Goal: Find specific page/section: Find specific page/section

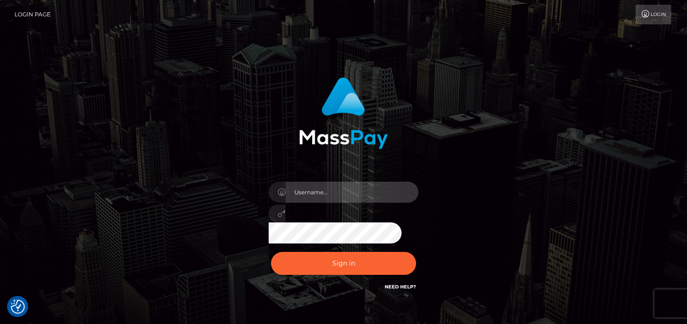
type input "[PERSON_NAME]"
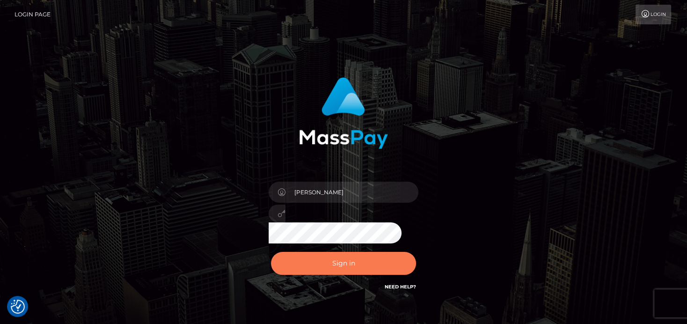
click at [291, 258] on button "Sign in" at bounding box center [343, 263] width 145 height 23
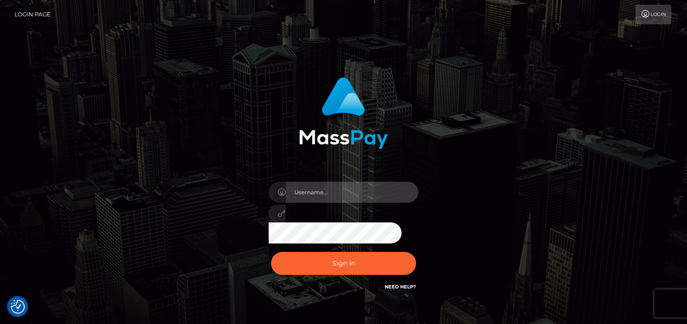
type input "denise"
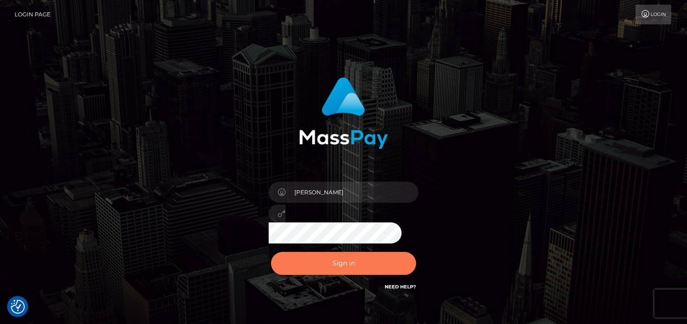
click at [390, 274] on button "Sign in" at bounding box center [343, 263] width 145 height 23
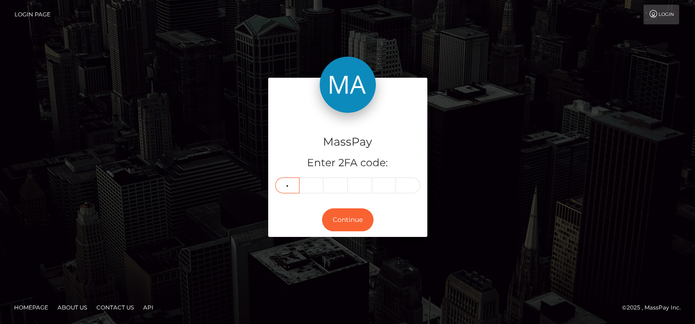
type input "9"
type input "7"
type input "5"
type input "9"
type input "1"
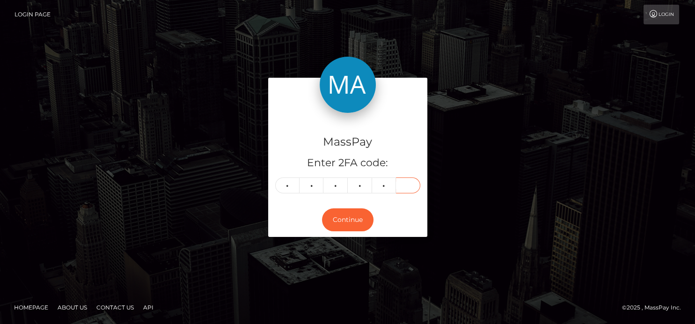
type input "3"
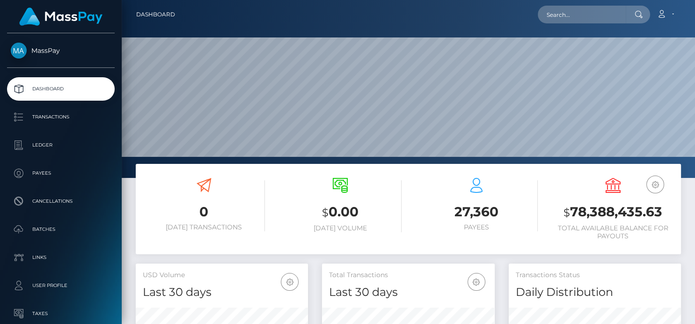
scroll to position [166, 172]
click at [569, 14] on input "text" at bounding box center [582, 15] width 88 height 18
paste input "mariongbn@outlook.fr"
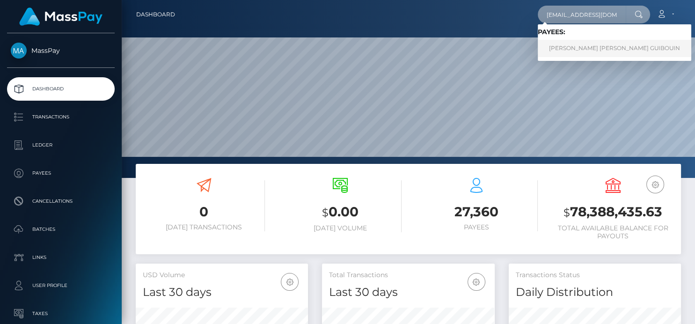
type input "mariongbn@outlook.fr"
click at [572, 46] on link "MARION MARIE MARIANNE GUIBOUIN" at bounding box center [615, 48] width 154 height 17
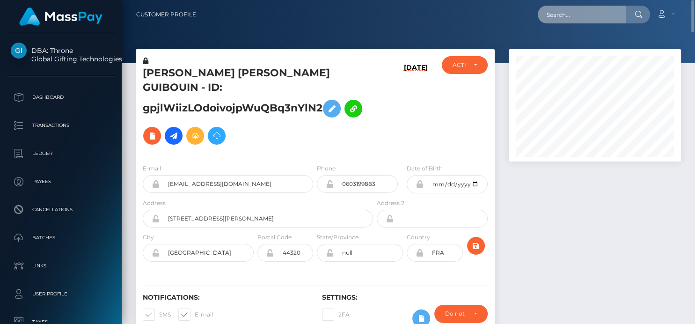
click at [556, 19] on input "text" at bounding box center [582, 15] width 88 height 18
paste input "[EMAIL_ADDRESS][DOMAIN_NAME]"
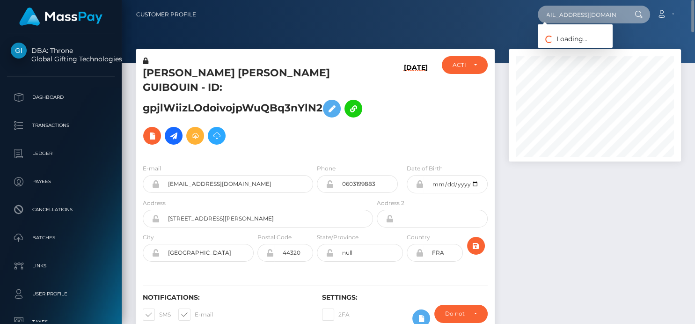
type input "[EMAIL_ADDRESS][DOMAIN_NAME]"
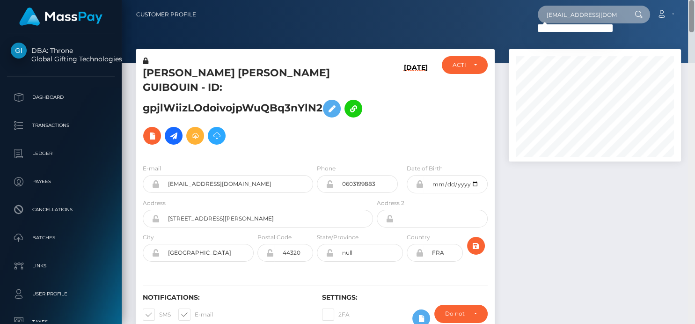
drag, startPoint x: 546, startPoint y: 16, endPoint x: 694, endPoint y: 43, distance: 150.3
click at [694, 43] on div "Customer Profile chelseawelsh96@yahoo.com Loading... Loading..." at bounding box center [409, 162] width 574 height 324
paste input "[EMAIL_ADDRESS][DOMAIN_NAME]"
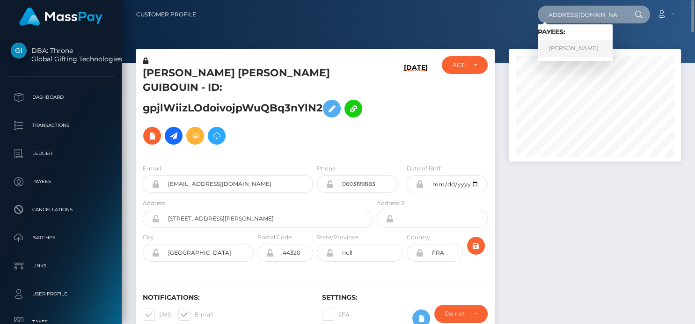
type input "[EMAIL_ADDRESS][DOMAIN_NAME]"
click at [589, 45] on link "CHELSEA RENEE WELSH" at bounding box center [575, 48] width 75 height 17
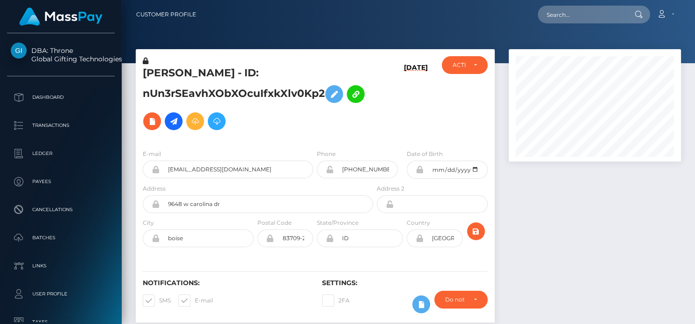
scroll to position [112, 172]
drag, startPoint x: 141, startPoint y: 72, endPoint x: 322, endPoint y: 98, distance: 182.6
click at [322, 98] on div "[PERSON_NAME] - ID: nUn3rSEavhXObXOcuIfxkXlv0Kp2" at bounding box center [255, 99] width 239 height 86
copy h5 "[PERSON_NAME] - ID: nUn3rSEavhXObXOcuIfxkXlv0Kp2"
drag, startPoint x: 266, startPoint y: 169, endPoint x: 150, endPoint y: 171, distance: 116.6
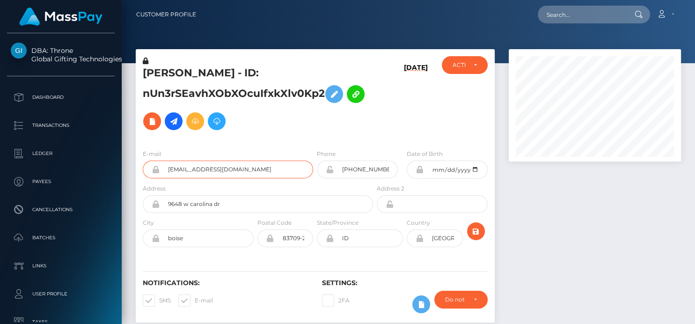
click at [150, 171] on div "[EMAIL_ADDRESS][DOMAIN_NAME]" at bounding box center [228, 170] width 170 height 18
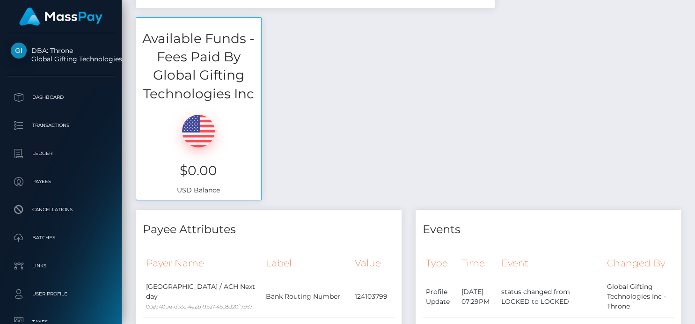
scroll to position [0, 0]
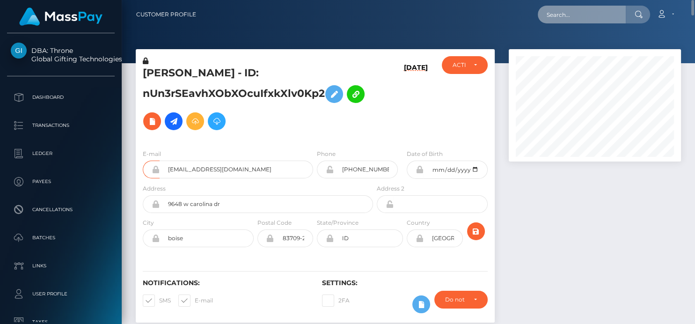
click at [566, 17] on input "text" at bounding box center [582, 15] width 88 height 18
paste input "[EMAIL_ADDRESS][DOMAIN_NAME]"
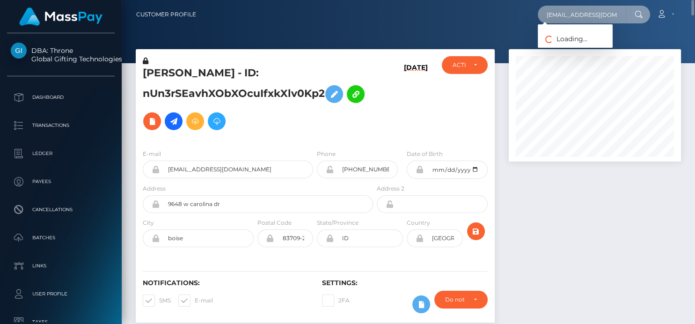
type input "[EMAIL_ADDRESS][DOMAIN_NAME]"
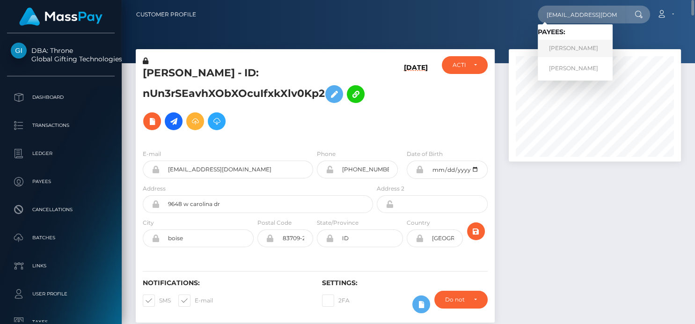
click at [570, 49] on link "[PERSON_NAME]" at bounding box center [575, 48] width 75 height 17
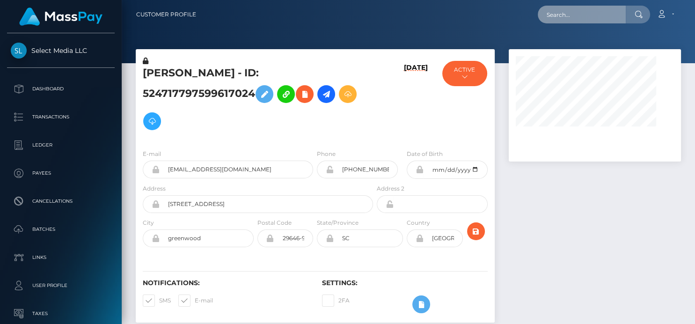
click at [589, 15] on input "text" at bounding box center [582, 15] width 88 height 18
paste input "[EMAIL_ADDRESS][DOMAIN_NAME]"
type input "vixxxetoile@gmail.com"
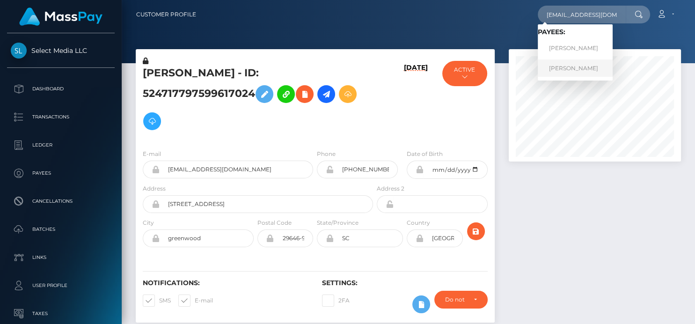
click at [567, 62] on link "Savannah Paige Smith" at bounding box center [575, 67] width 75 height 17
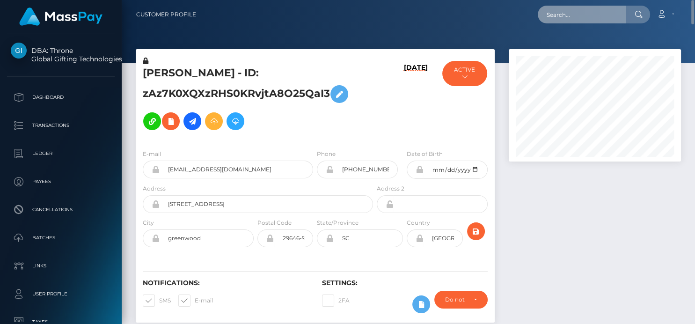
click at [568, 23] on input "text" at bounding box center [582, 15] width 88 height 18
paste input "funeralsx@icloud.com"
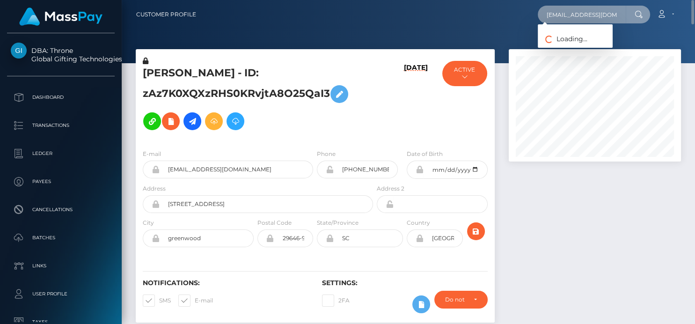
type input "funeralsx@icloud.com"
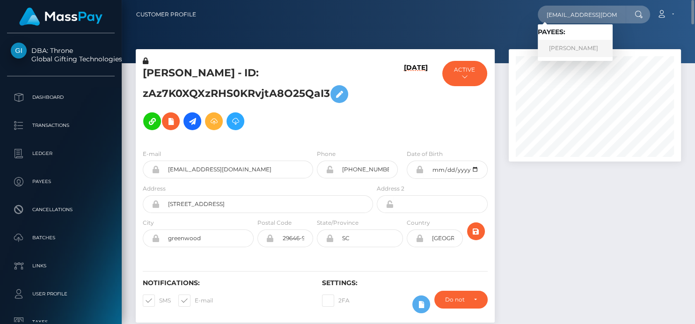
click at [568, 51] on link "GURVIR KAUR CHEEMA" at bounding box center [575, 48] width 75 height 17
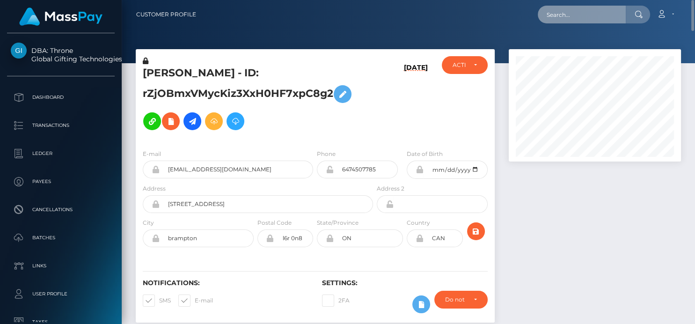
click at [558, 15] on input "text" at bounding box center [582, 15] width 88 height 18
paste input "[EMAIL_ADDRESS][DOMAIN_NAME]"
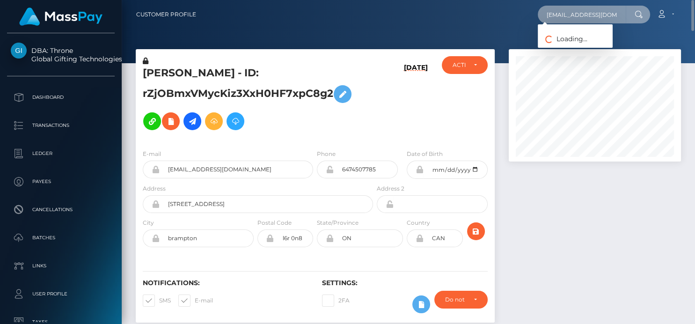
scroll to position [0, 3]
type input "[EMAIL_ADDRESS][DOMAIN_NAME]"
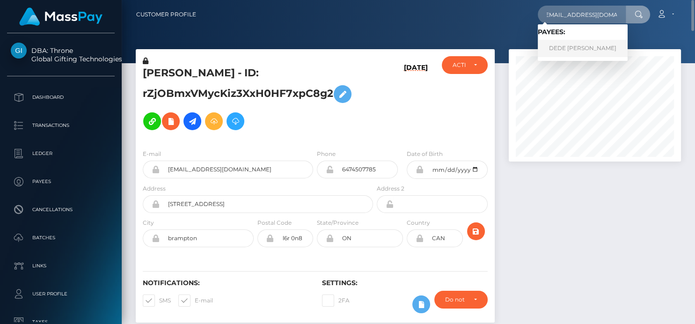
scroll to position [0, 0]
click at [562, 53] on link "DEDE ARLENE GAUTIER" at bounding box center [583, 48] width 90 height 17
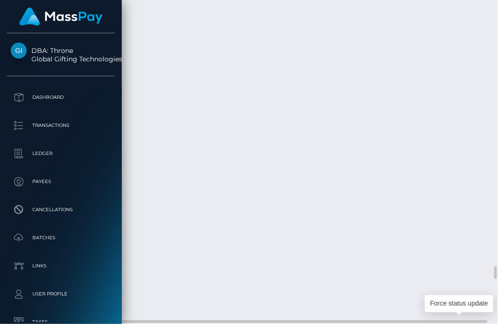
scroll to position [112, 107]
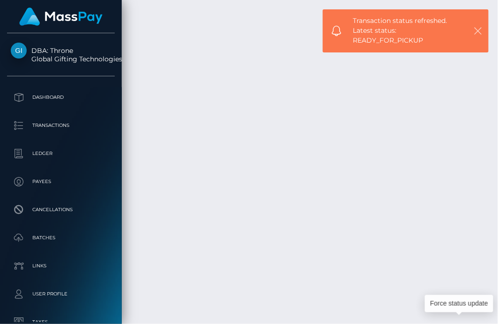
click at [477, 33] on icon "button" at bounding box center [477, 30] width 9 height 9
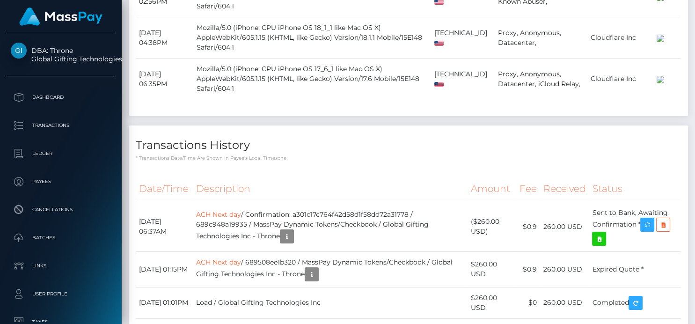
scroll to position [0, 0]
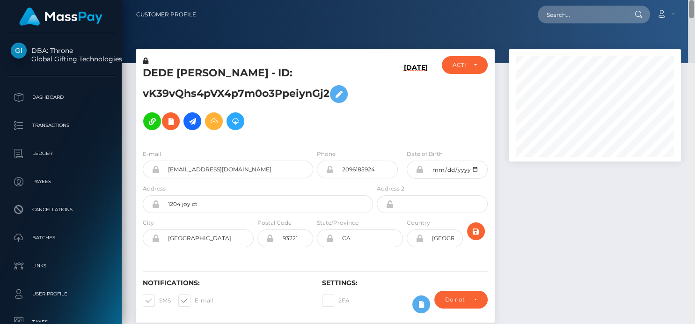
drag, startPoint x: 692, startPoint y: 210, endPoint x: 676, endPoint y: -45, distance: 256.1
click at [676, 0] on html "DBA: Throne Global Gifting Technologies Inc Dashboard Transactions Ledger Payee…" at bounding box center [347, 162] width 695 height 324
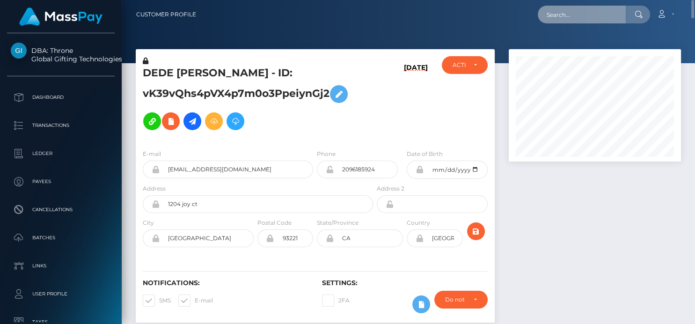
click at [575, 10] on input "text" at bounding box center [582, 15] width 88 height 18
paste input "minarivee@gmail.com"
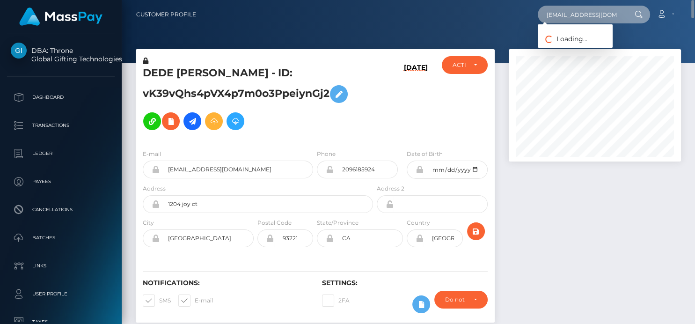
type input "minarivee@gmail.com"
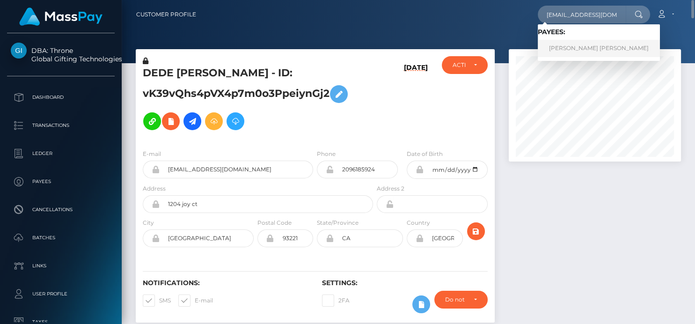
click at [568, 52] on link "CAITLIN HWA BONNER" at bounding box center [599, 48] width 122 height 17
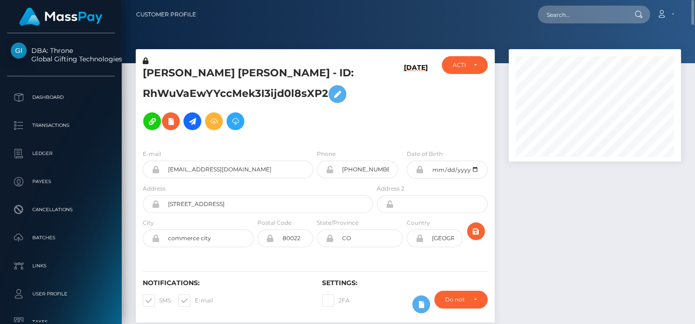
click at [549, 23] on div "Loading... Loading... Account Edit Profile Logout" at bounding box center [442, 15] width 477 height 20
click at [549, 15] on input "text" at bounding box center [582, 15] width 88 height 18
paste input "elev8enterprisesllc@outlook.com"
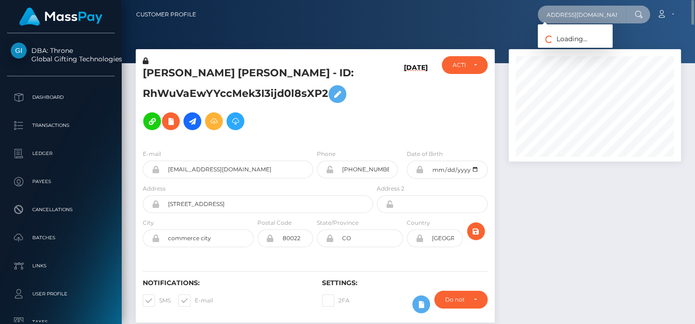
type input "elev8enterprisesllc@outlook.com"
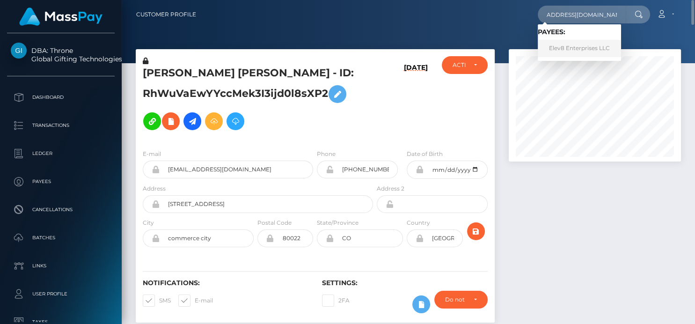
scroll to position [0, 0]
click at [584, 52] on link "Elev8 Enterprises LLC" at bounding box center [579, 48] width 83 height 17
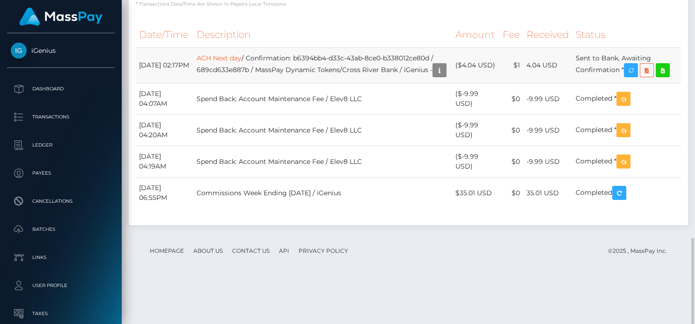
scroll to position [886, 0]
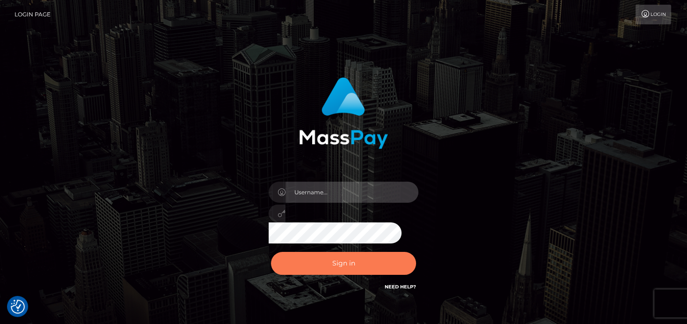
type input "[PERSON_NAME]"
drag, startPoint x: 332, startPoint y: 262, endPoint x: 327, endPoint y: 252, distance: 11.3
click at [332, 262] on button "Sign in" at bounding box center [343, 263] width 145 height 23
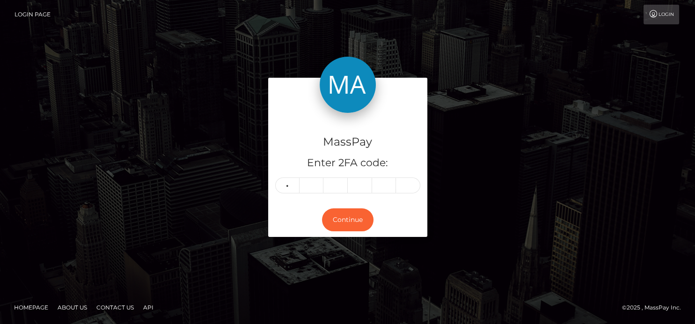
type input "6"
type input "8"
type input "5"
type input "8"
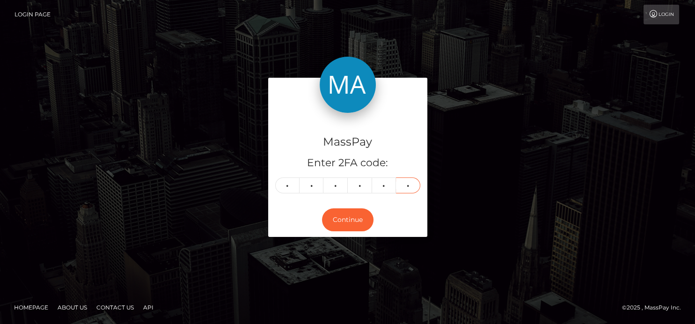
type input "3"
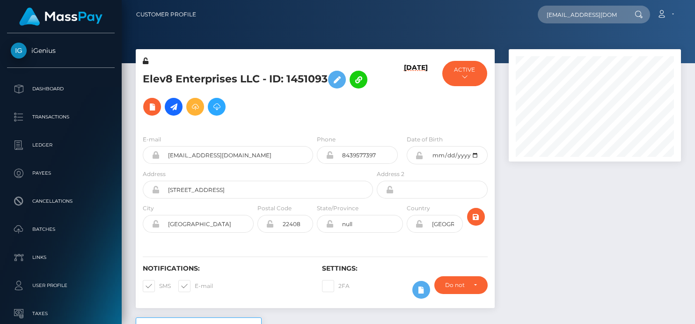
type input "[EMAIL_ADDRESS][DOMAIN_NAME]"
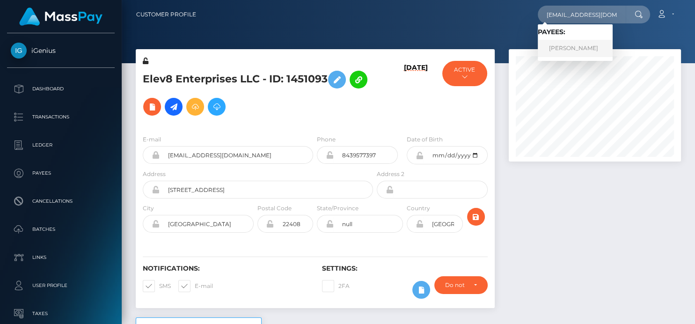
click at [567, 50] on link "Lauren Barley" at bounding box center [575, 48] width 75 height 17
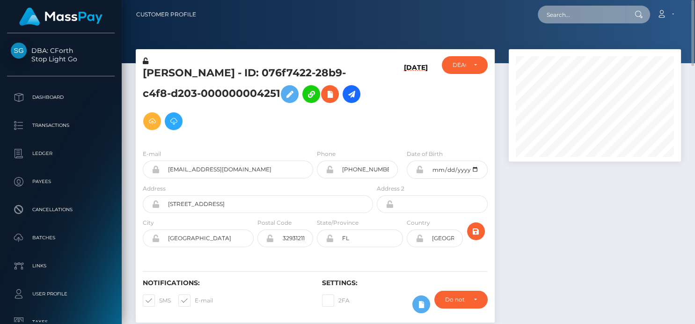
click at [567, 17] on input "text" at bounding box center [582, 15] width 88 height 18
paste input "mjaidahenry@gmail.com"
type input "mjaidahenry@gmail.com"
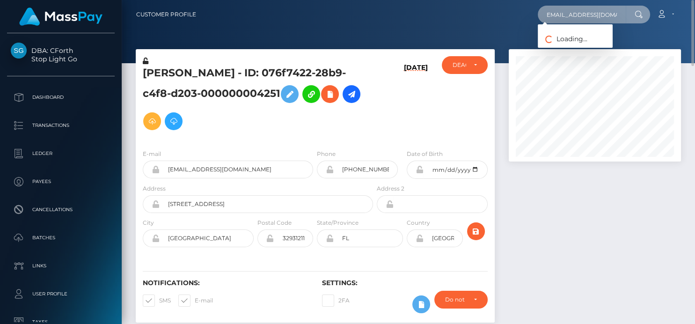
drag, startPoint x: 540, startPoint y: 18, endPoint x: 694, endPoint y: 22, distance: 154.1
click at [694, 22] on nav "Customer Profile mjaidahenry@gmail.com Loading... Loading..." at bounding box center [409, 14] width 574 height 29
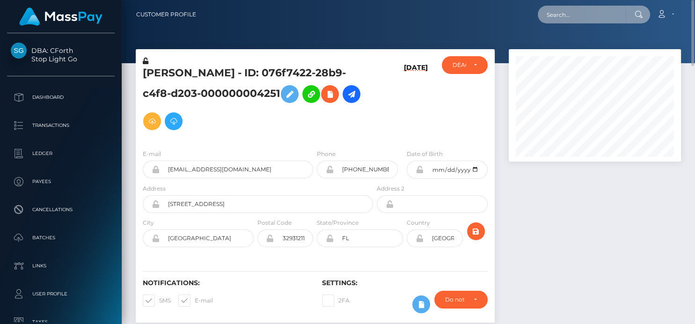
scroll to position [0, 0]
paste input "mjaidahenry@gmail.com"
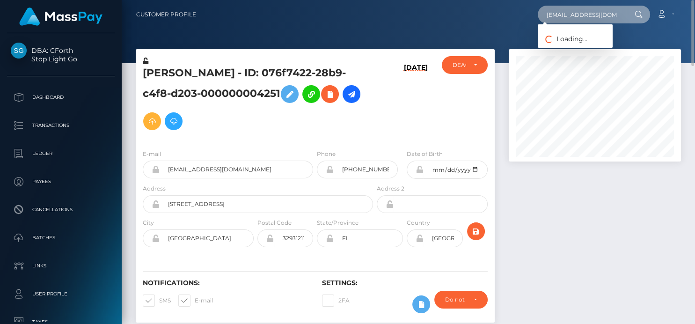
scroll to position [0, 2]
drag, startPoint x: 553, startPoint y: 8, endPoint x: 693, endPoint y: 10, distance: 140.5
click at [694, 16] on nav "Customer Profile mjaidahenry@gmail.com Loading... Loading..." at bounding box center [409, 14] width 574 height 29
type input "m"
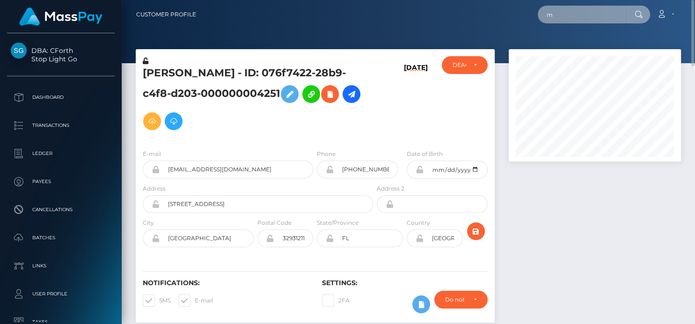
scroll to position [0, 0]
paste input "Jaida Henry"
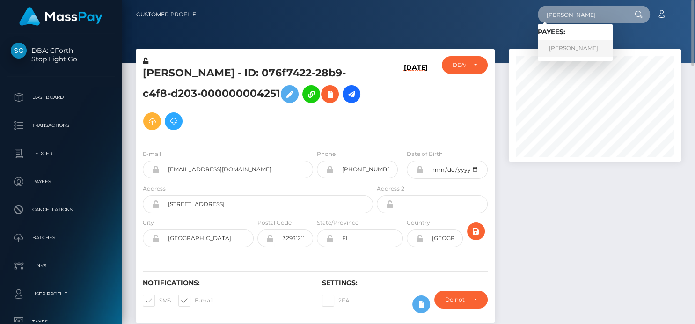
type input "Jaida Henry"
click at [563, 44] on link "Jaida Henry" at bounding box center [575, 48] width 75 height 17
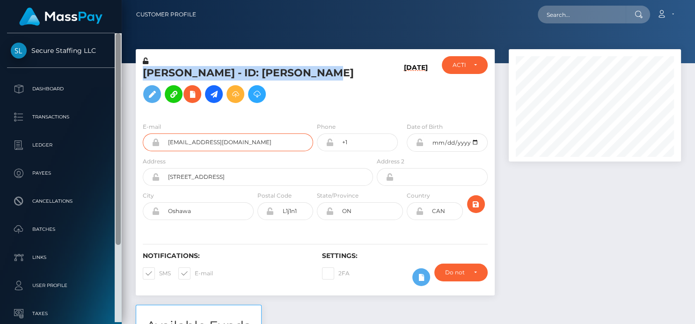
drag, startPoint x: 243, startPoint y: 159, endPoint x: 120, endPoint y: 144, distance: 124.1
click at [120, 144] on div "Secure Staffing LLC Dashboard Transactions Ledger Payees Cancellations" at bounding box center [347, 162] width 695 height 324
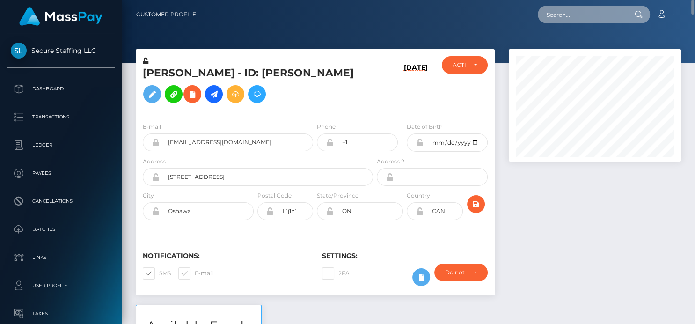
click at [555, 21] on input "text" at bounding box center [582, 15] width 88 height 18
paste input "[EMAIL_ADDRESS][DOMAIN_NAME]"
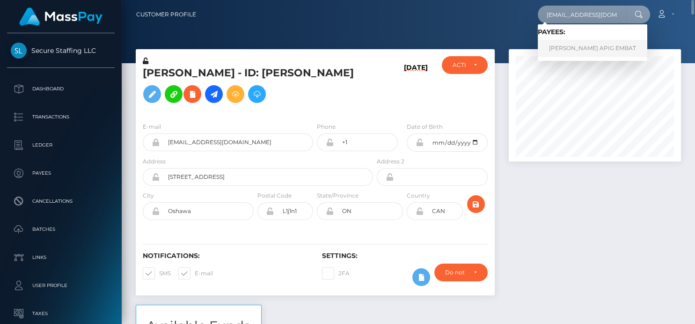
type input "[EMAIL_ADDRESS][DOMAIN_NAME]"
click at [571, 49] on link "ZYRA JANE APIG EMBAT" at bounding box center [593, 48] width 110 height 17
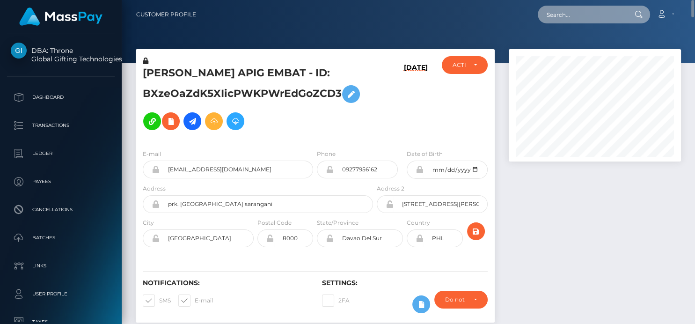
click at [559, 22] on input "text" at bounding box center [582, 15] width 88 height 18
paste input "klaudiachwalek94@gmail.com"
type input "klaudiachwalek94@gmail.com"
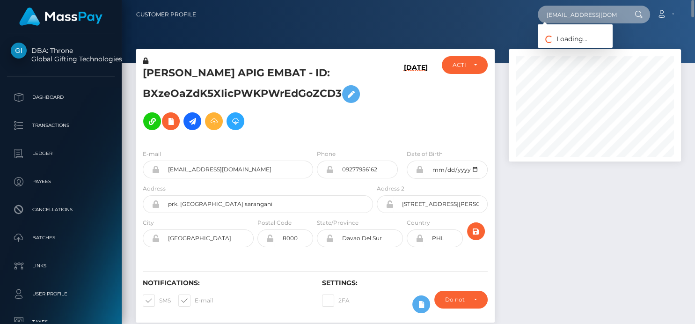
click at [548, 17] on input "klaudiachwalek94@gmail.com" at bounding box center [582, 15] width 88 height 18
drag, startPoint x: 550, startPoint y: 20, endPoint x: 694, endPoint y: 23, distance: 144.7
click at [694, 23] on nav "Customer Profile klaudiachwalek94@gmail.com Loading... Loading... Account Edit …" at bounding box center [409, 14] width 574 height 29
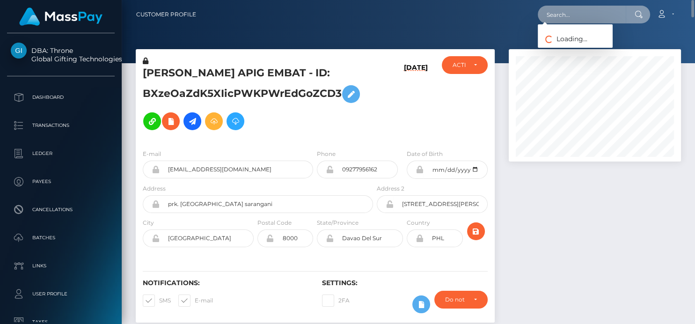
paste input "klaudiachwalek94@gmail.com"
type input "klaudiachwalek94@gmail.com"
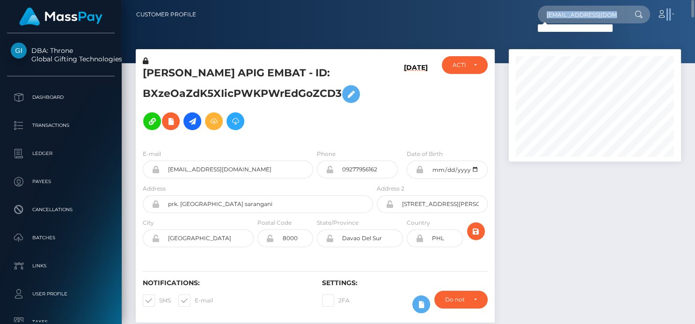
drag, startPoint x: 554, startPoint y: 3, endPoint x: 589, endPoint y: 29, distance: 43.8
click at [694, 8] on nav "Customer Profile klaudiachwalek94@gmail.com Loading... Loading... Account Edit …" at bounding box center [409, 14] width 574 height 29
click at [561, 21] on input "klaudiachwalek94@gmail.com" at bounding box center [582, 15] width 88 height 18
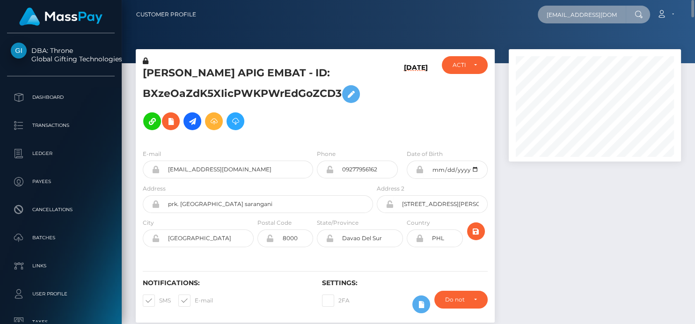
drag, startPoint x: 546, startPoint y: 19, endPoint x: 694, endPoint y: 20, distance: 148.4
click at [694, 20] on nav "Customer Profile klaudiachwalek94@gmail.com Loading... Loading... Account Edit …" at bounding box center [409, 14] width 574 height 29
paste input "Klaudia Chwałek"
drag, startPoint x: 557, startPoint y: 19, endPoint x: 663, endPoint y: 22, distance: 106.8
click at [663, 22] on div "Klaudia Chwałek Loading... Loading... Account Edit Profile Logout" at bounding box center [442, 15] width 477 height 20
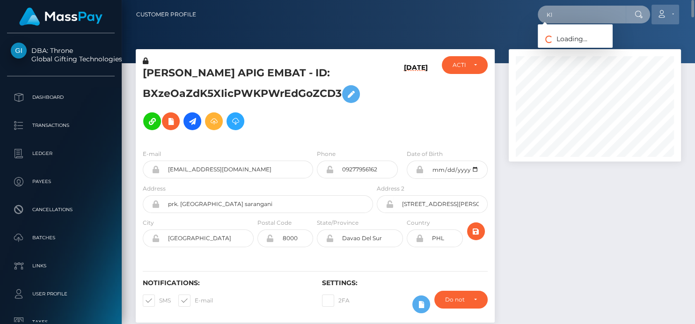
type input "K"
paste input "shesascrape@gmail.com"
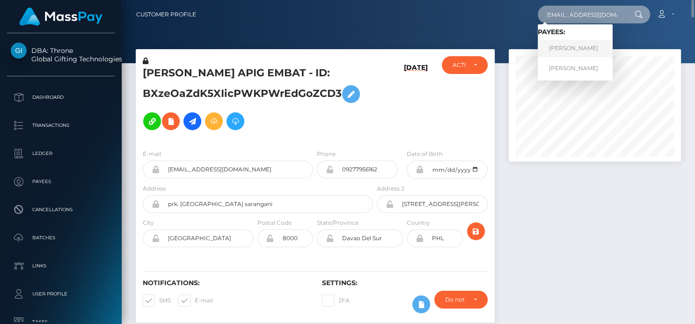
type input "shesascrape@gmail.com"
click at [587, 48] on link "KELSI A NELSON" at bounding box center [575, 48] width 75 height 17
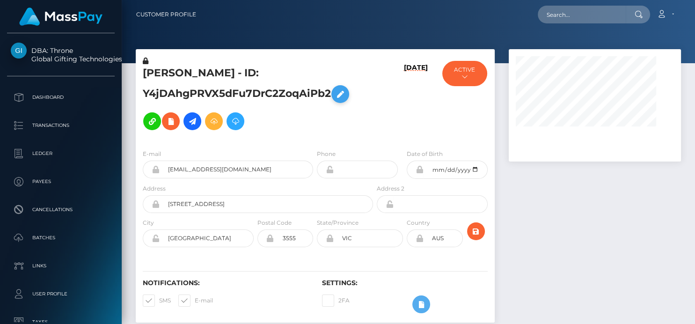
drag, startPoint x: 140, startPoint y: 72, endPoint x: 336, endPoint y: 98, distance: 197.5
click at [336, 98] on div "KELSI A NELSON - ID: Y4jDAhgPRVX5dFu7DrC2ZoqAiPb2" at bounding box center [255, 99] width 239 height 86
copy h5 "KELSI A NELSON - ID: Y4jDAhgPRVX5dFu7DrC2ZoqAiPb2"
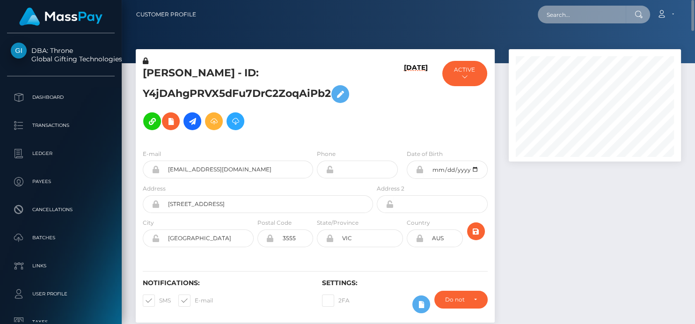
click at [553, 11] on input "text" at bounding box center [582, 15] width 88 height 18
paste input "ikl31@aol.com"
type input "ikl31@aol.com"
drag, startPoint x: 585, startPoint y: 15, endPoint x: 326, endPoint y: 18, distance: 259.4
click at [324, 18] on div "ikl31@aol.com Loading... Loading... Account Edit Profile Logout" at bounding box center [442, 15] width 477 height 20
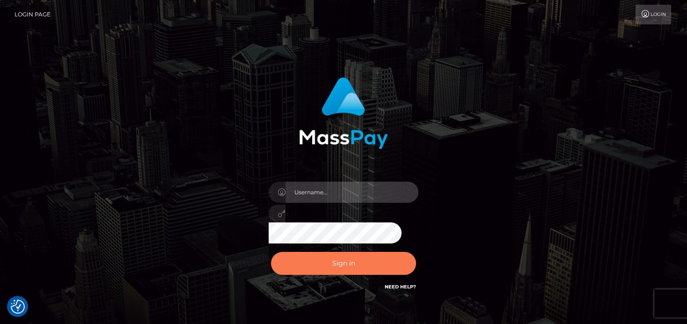
type input "[PERSON_NAME]"
click at [316, 273] on button "Sign in" at bounding box center [343, 263] width 145 height 23
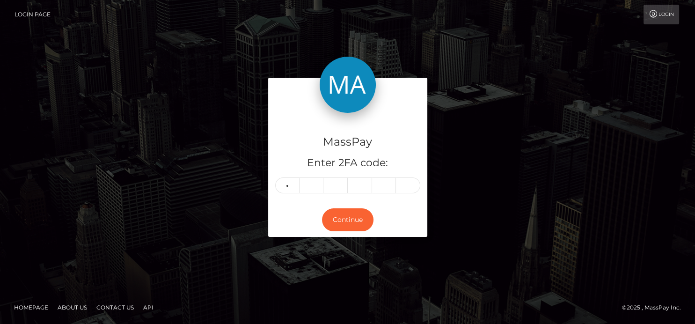
type input "7"
type input "6"
type input "0"
type input "1"
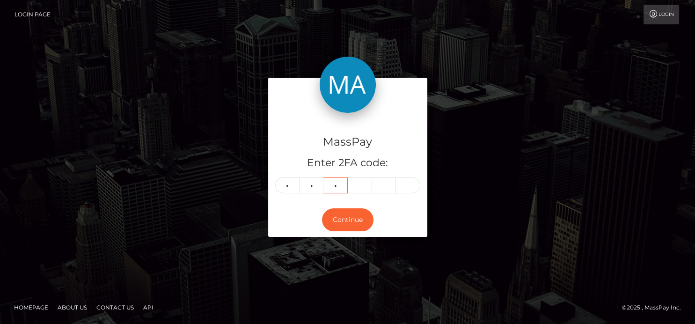
type input "7"
type input "9"
type input "5"
type input "0"
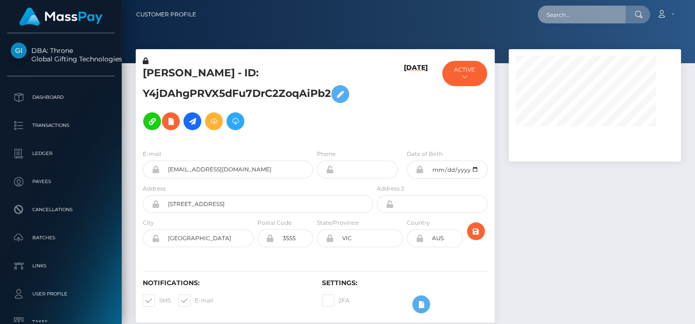
click at [567, 18] on input "text" at bounding box center [582, 15] width 88 height 18
paste input "icoleta Geny Younes"
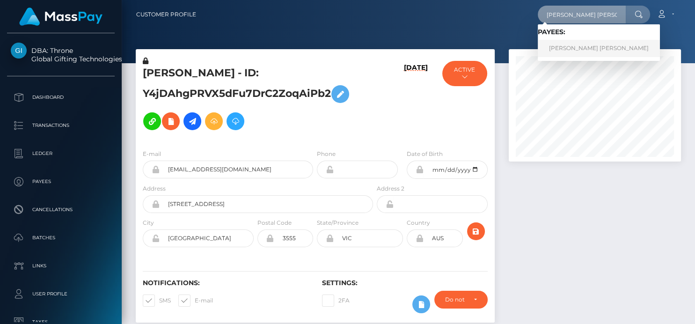
type input "Nicoleta Geny Younes"
click at [558, 49] on link "Nicoleta Geny Younes" at bounding box center [599, 48] width 122 height 17
